Goal: Information Seeking & Learning: Learn about a topic

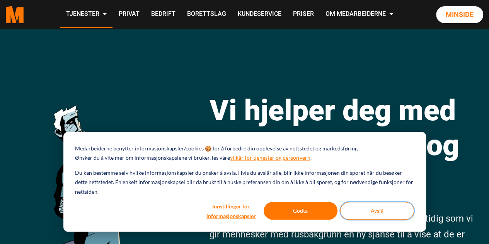
click at [383, 214] on button "Avslå" at bounding box center [377, 211] width 74 height 18
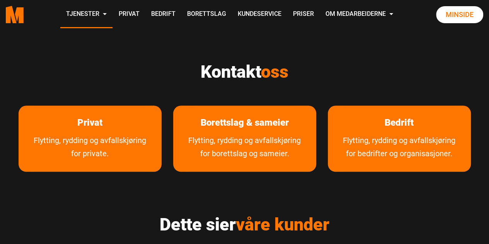
scroll to position [331, 0]
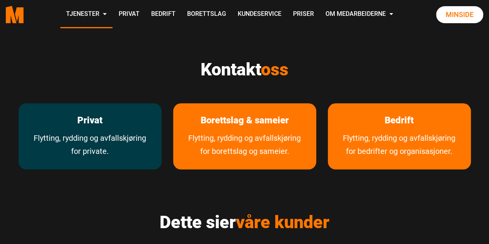
click at [60, 126] on p "Privat" at bounding box center [90, 120] width 143 height 34
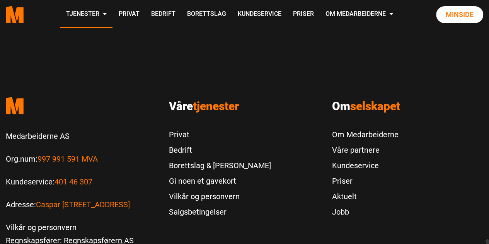
scroll to position [1634, 0]
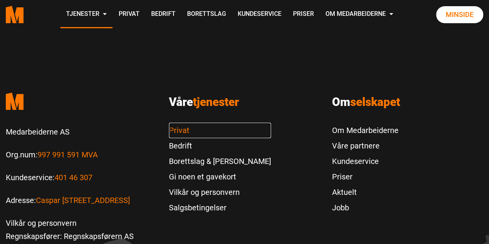
click at [177, 122] on link "Privat" at bounding box center [220, 129] width 102 height 15
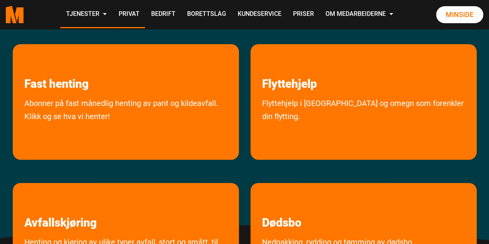
scroll to position [151, 0]
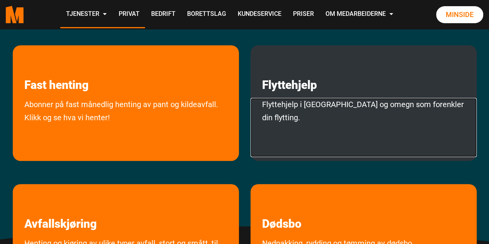
click at [314, 104] on link "Flyttehjelp i Oslo og omegn som forenkler din flytting." at bounding box center [363, 127] width 226 height 59
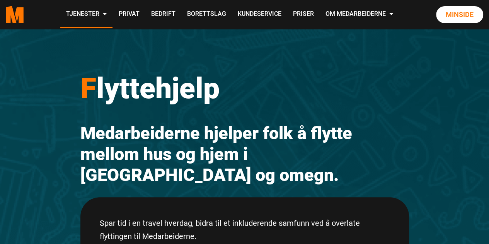
drag, startPoint x: 492, startPoint y: 48, endPoint x: 188, endPoint y: 15, distance: 306.1
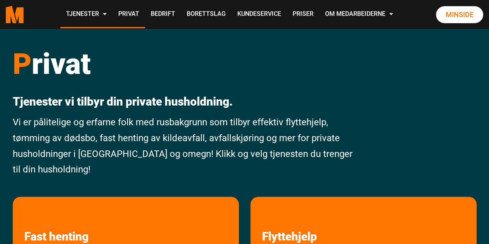
scroll to position [149, 0]
